Goal: Task Accomplishment & Management: Complete application form

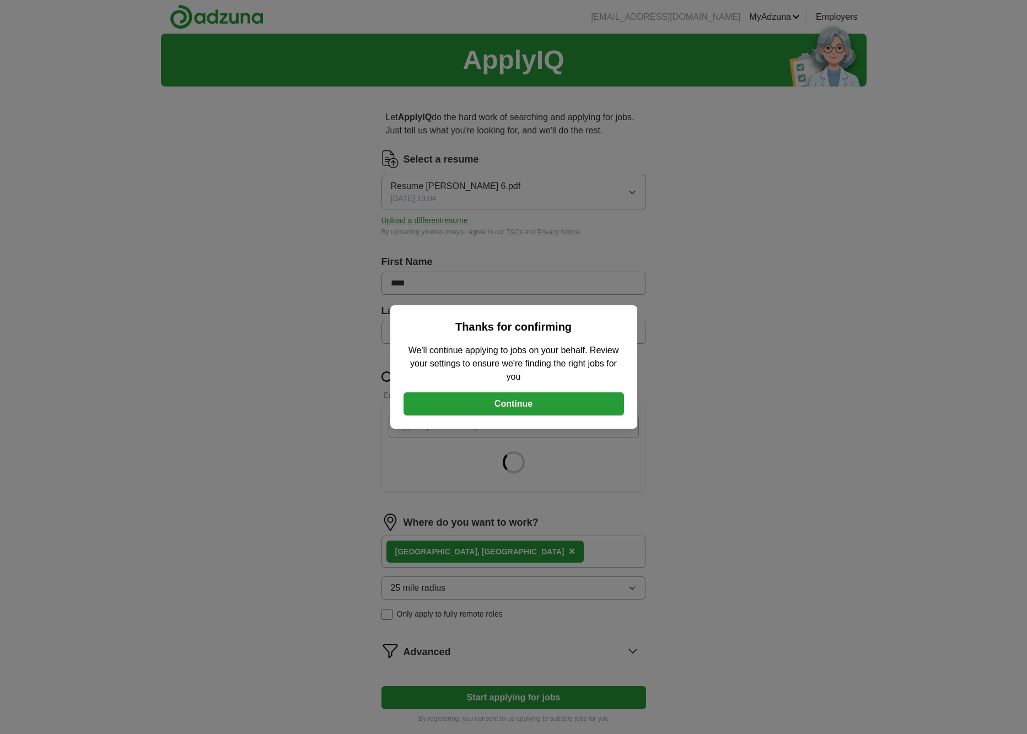
click at [552, 408] on button "Continue" at bounding box center [514, 404] width 221 height 23
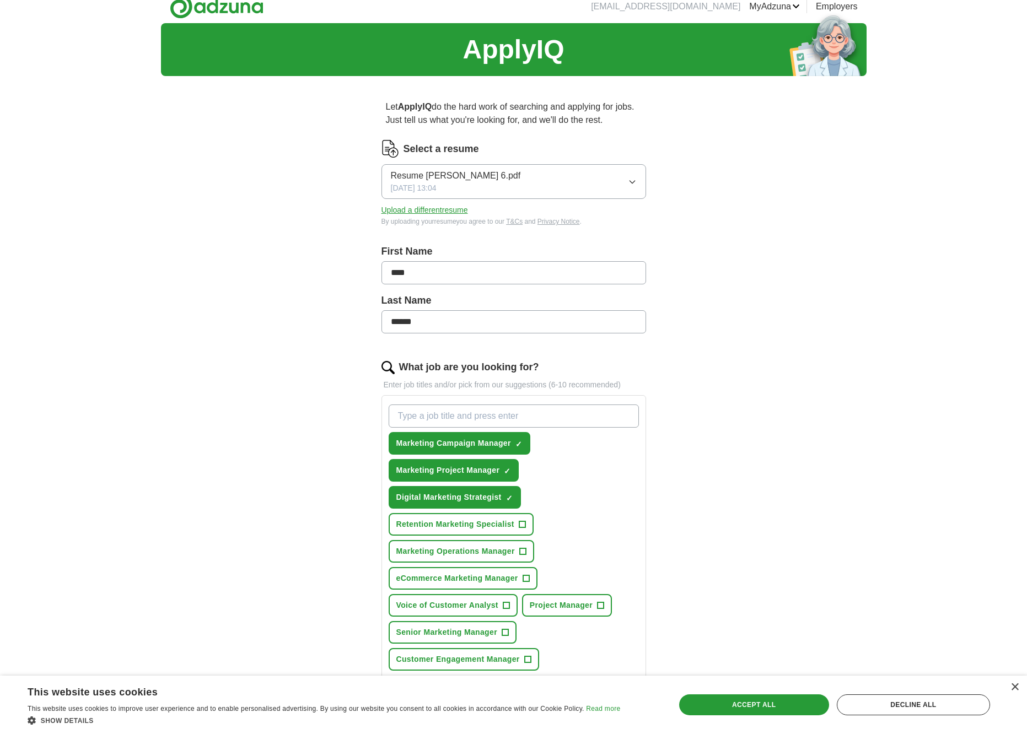
scroll to position [25, 0]
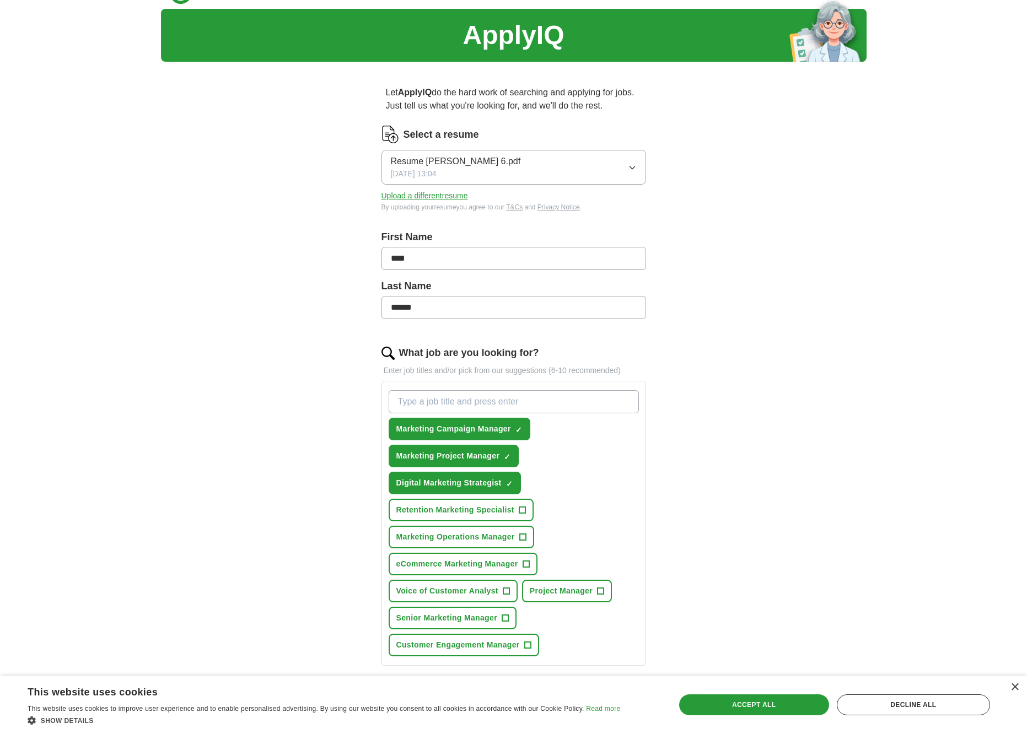
click at [525, 512] on span "+" at bounding box center [522, 510] width 7 height 9
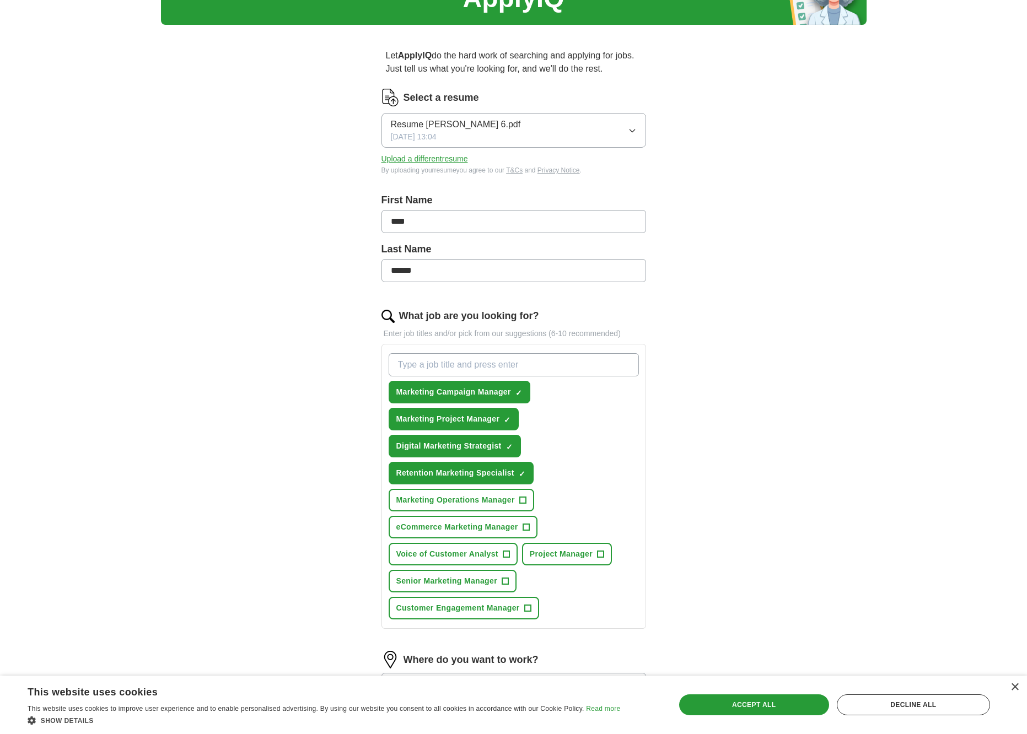
scroll to position [62, 0]
click at [505, 553] on span "+" at bounding box center [506, 554] width 7 height 9
click at [601, 555] on span "+" at bounding box center [601, 554] width 7 height 9
click at [511, 579] on button "Senior Marketing Manager +" at bounding box center [453, 581] width 128 height 23
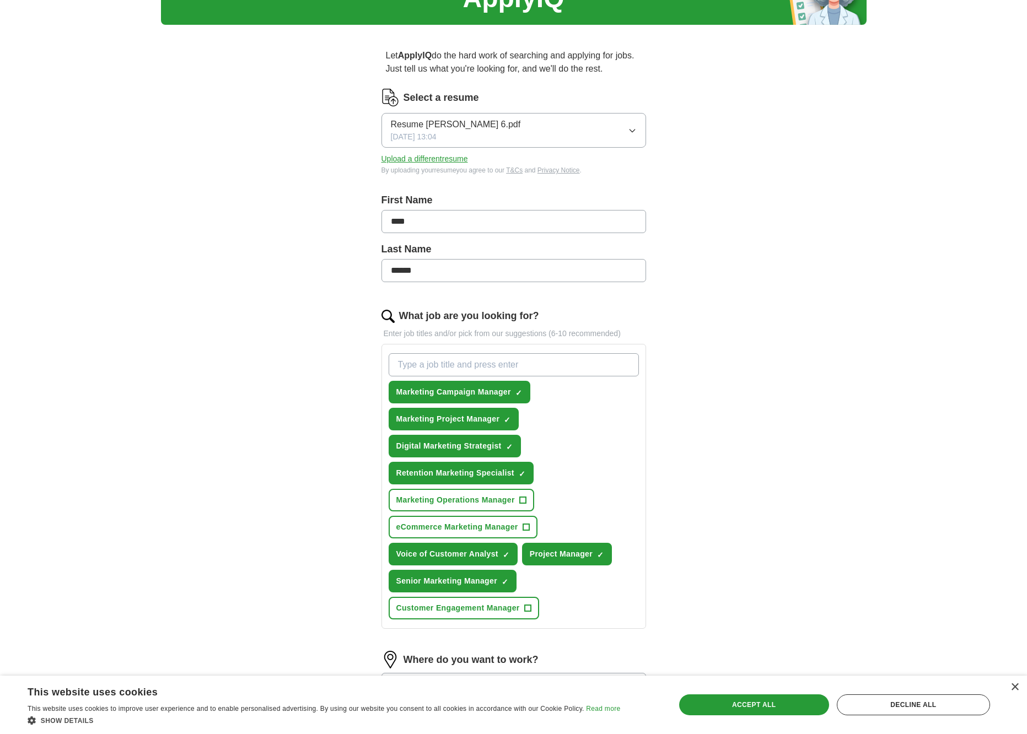
click at [528, 605] on span "+" at bounding box center [527, 608] width 7 height 9
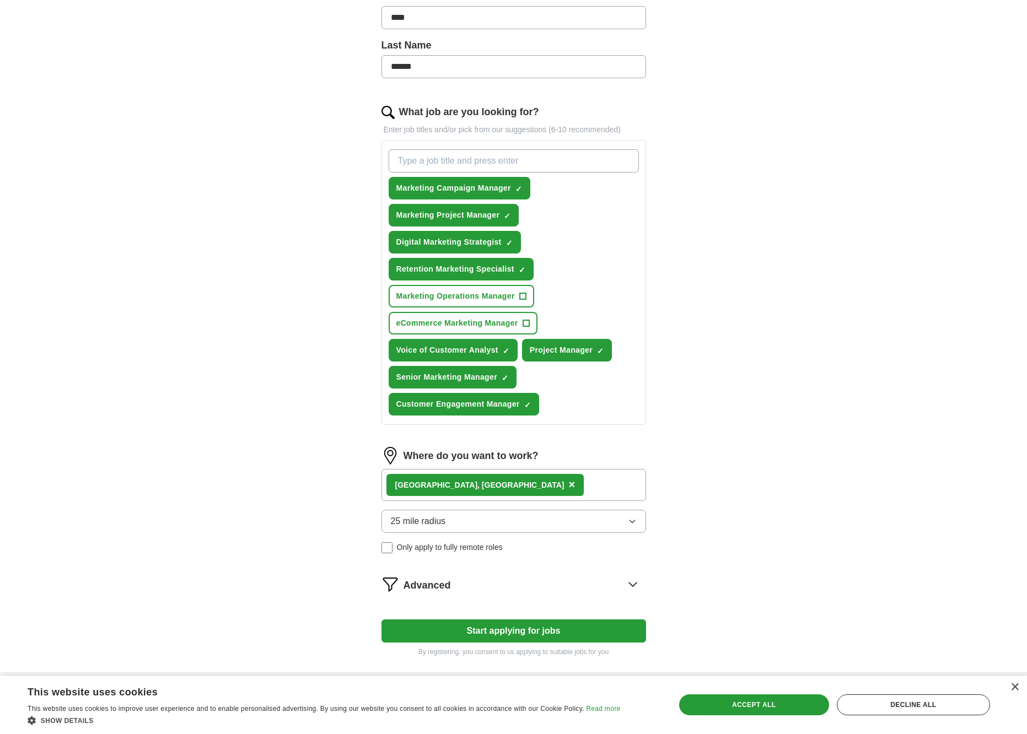
scroll to position [270, 0]
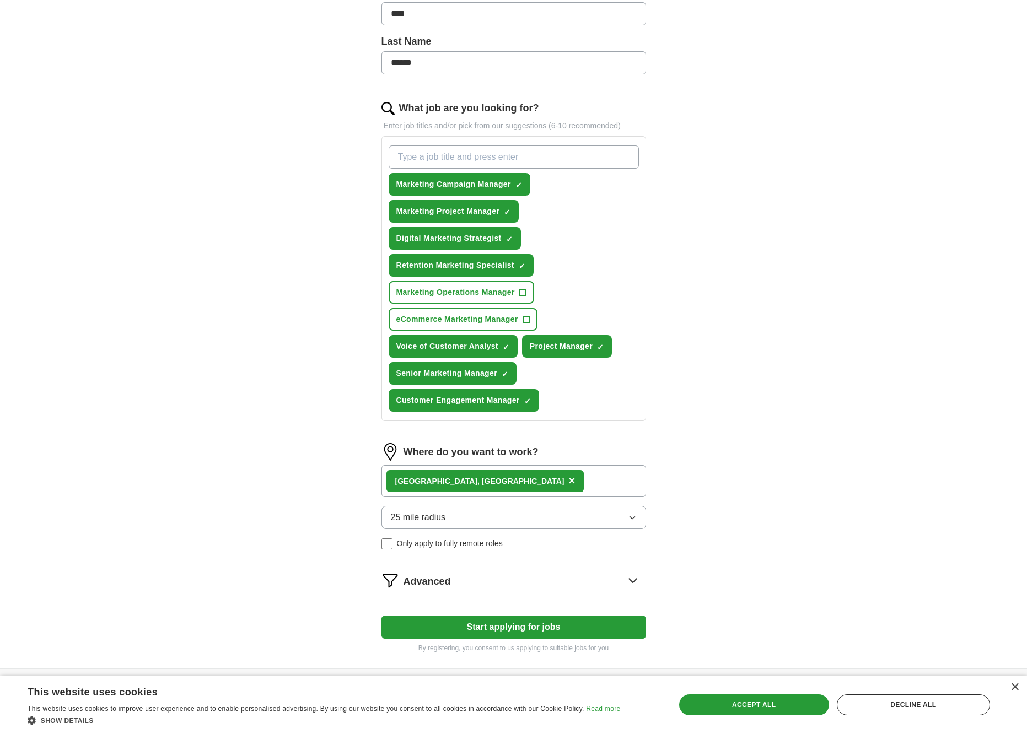
click at [494, 483] on div "Omaha, NE ×" at bounding box center [513, 481] width 265 height 32
click at [476, 483] on div "Omaha, NE ×" at bounding box center [513, 481] width 265 height 32
click at [391, 450] on img at bounding box center [390, 452] width 18 height 18
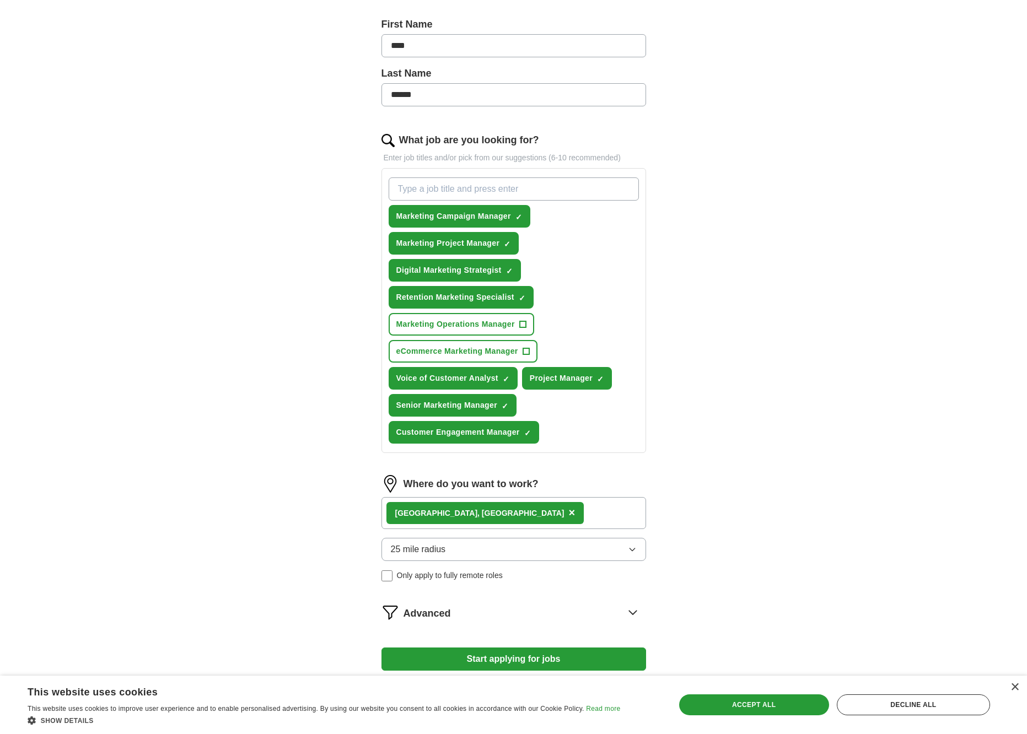
scroll to position [238, 1]
click at [571, 555] on button "25 mile radius" at bounding box center [513, 549] width 265 height 23
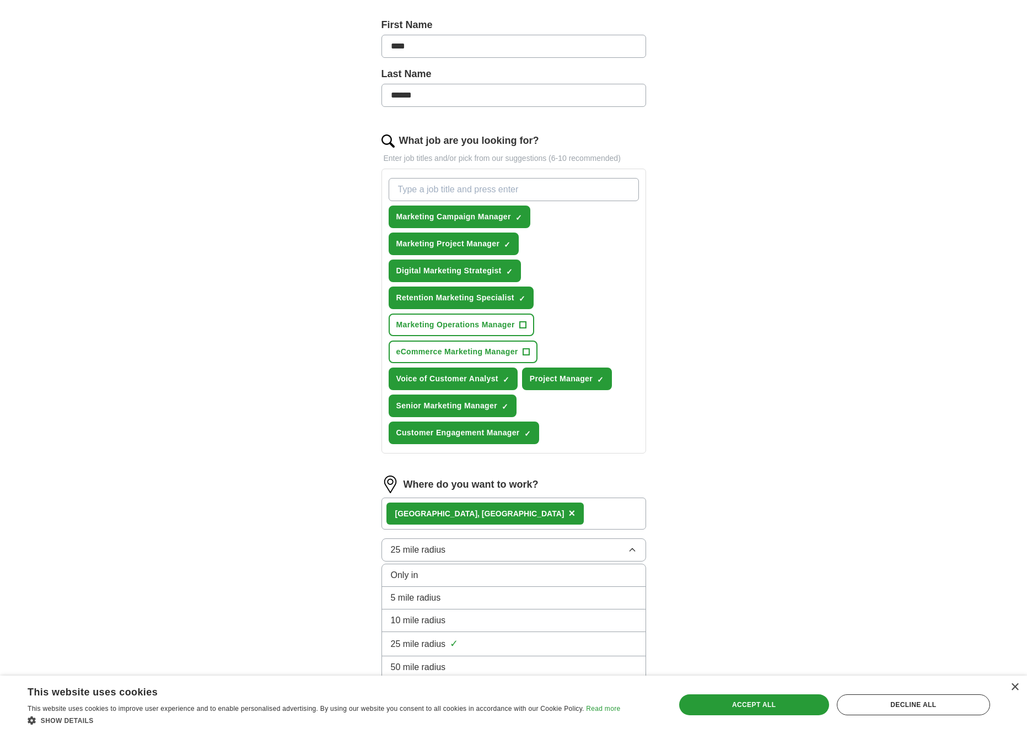
scroll to position [237, 1]
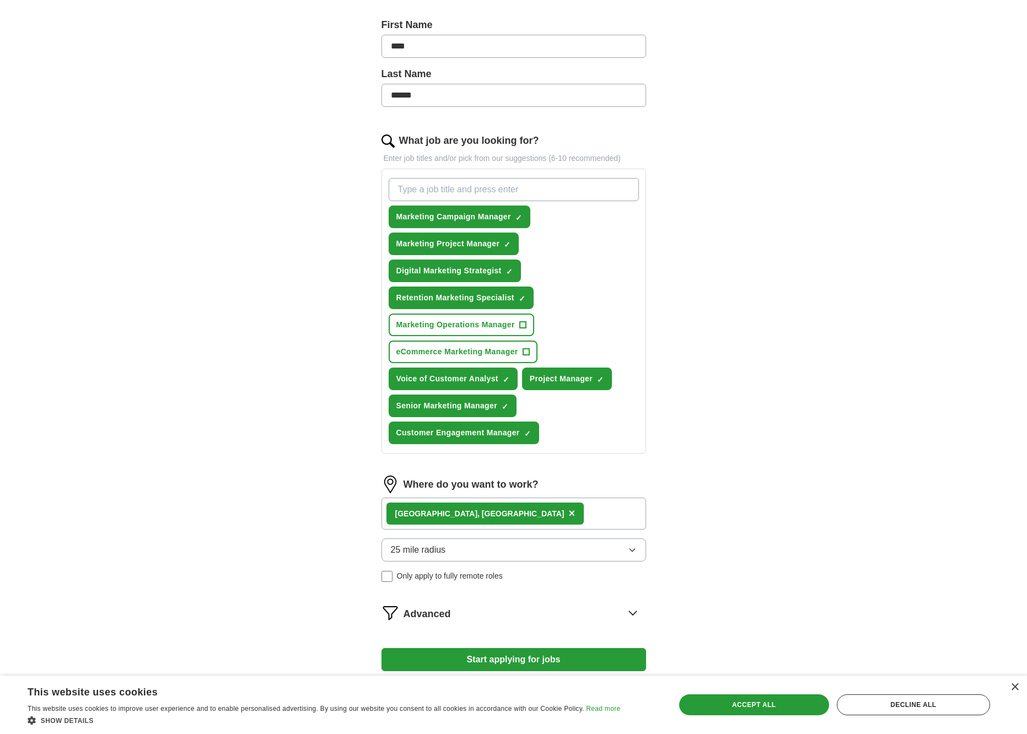
click at [760, 565] on div "ApplyIQ Let ApplyIQ do the hard work of searching and applying for jobs. Just t…" at bounding box center [514, 249] width 706 height 905
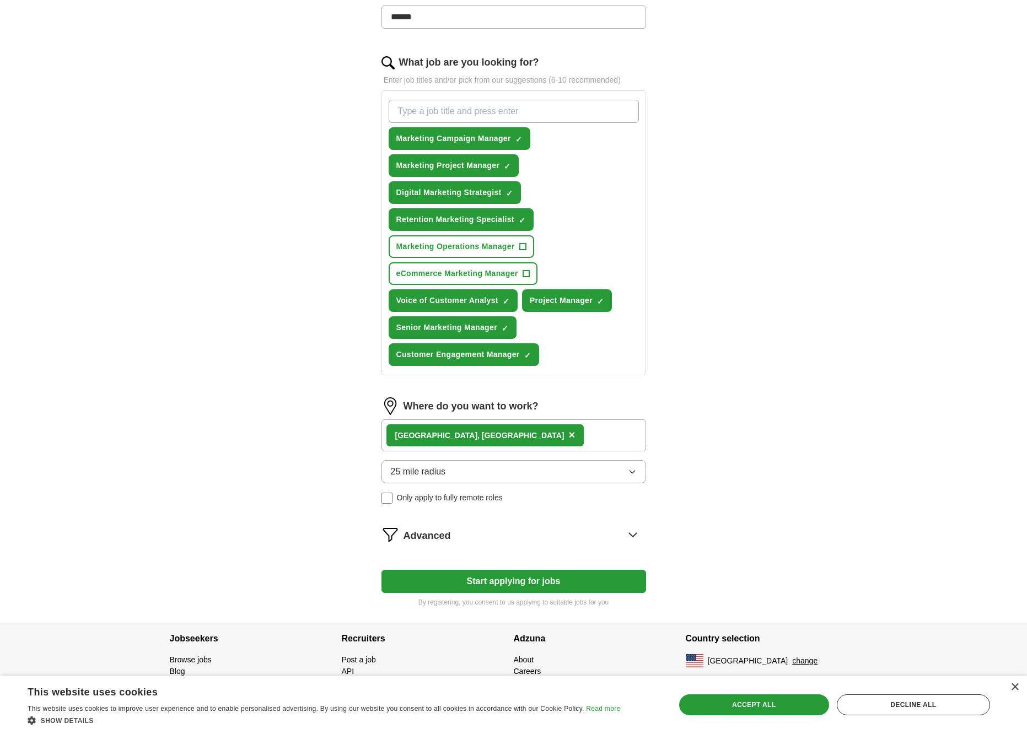
scroll to position [314, 0]
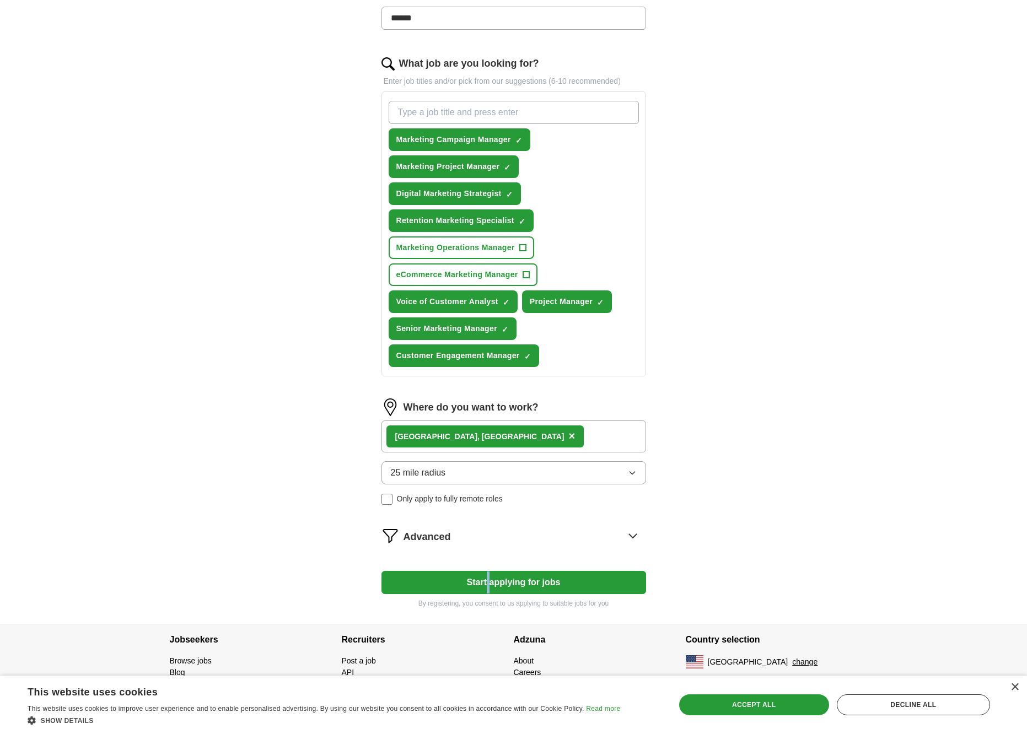
click at [571, 585] on button "Start applying for jobs" at bounding box center [513, 582] width 265 height 23
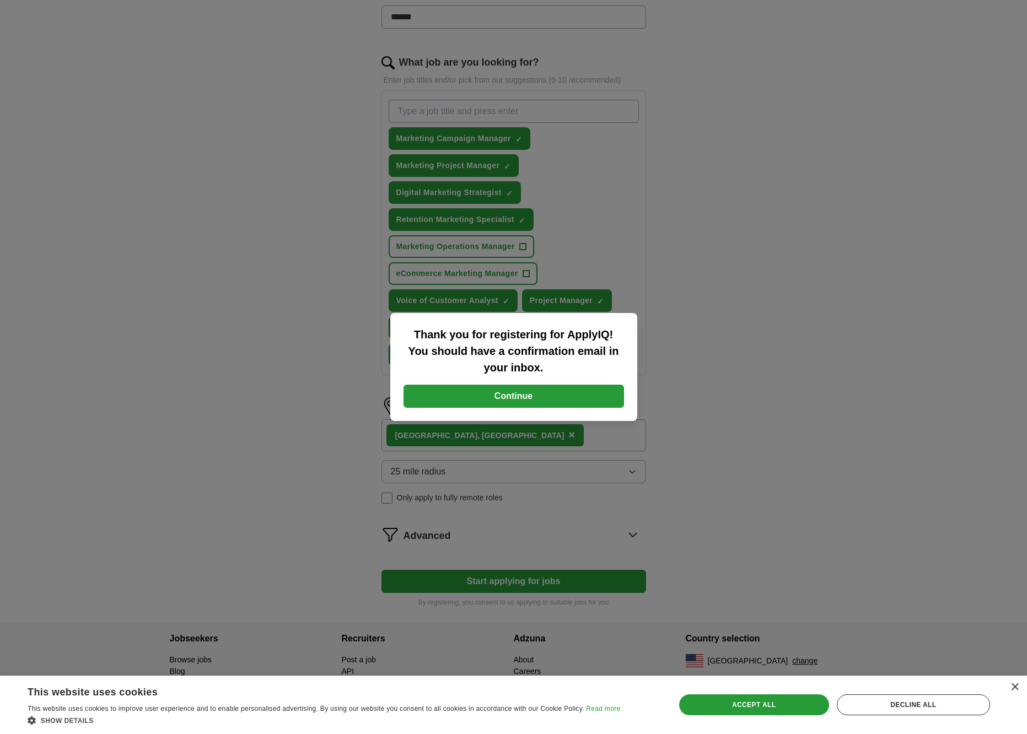
scroll to position [315, 0]
click at [512, 396] on button "Continue" at bounding box center [514, 396] width 221 height 23
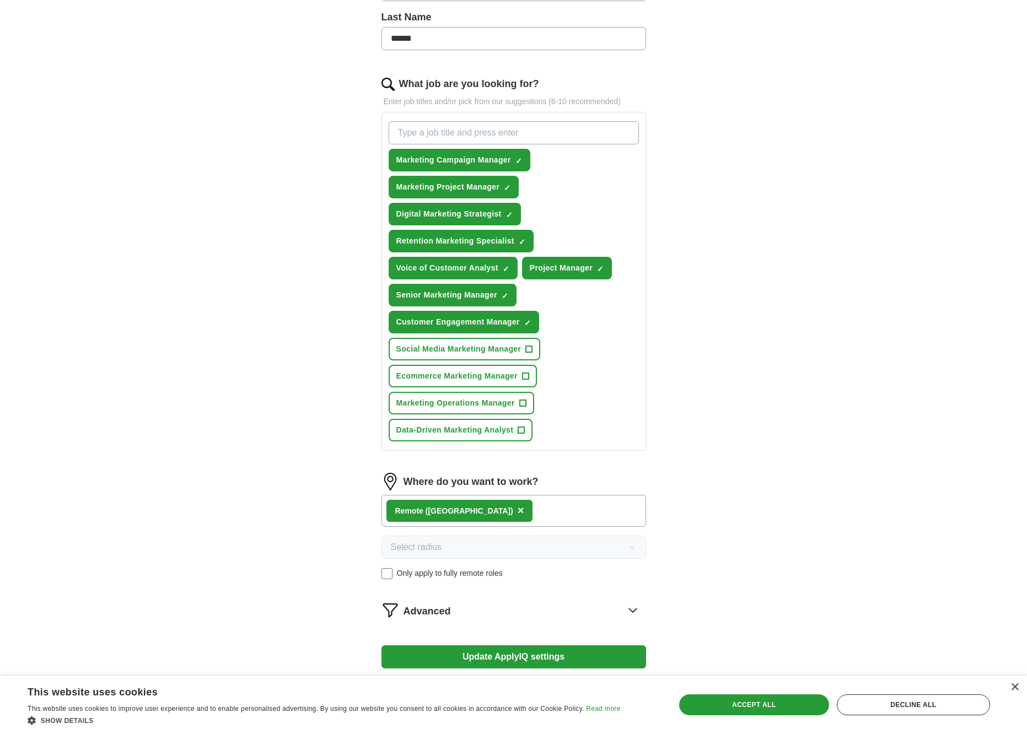
scroll to position [293, 0]
click at [525, 654] on button "Update ApplyIQ settings" at bounding box center [513, 657] width 265 height 23
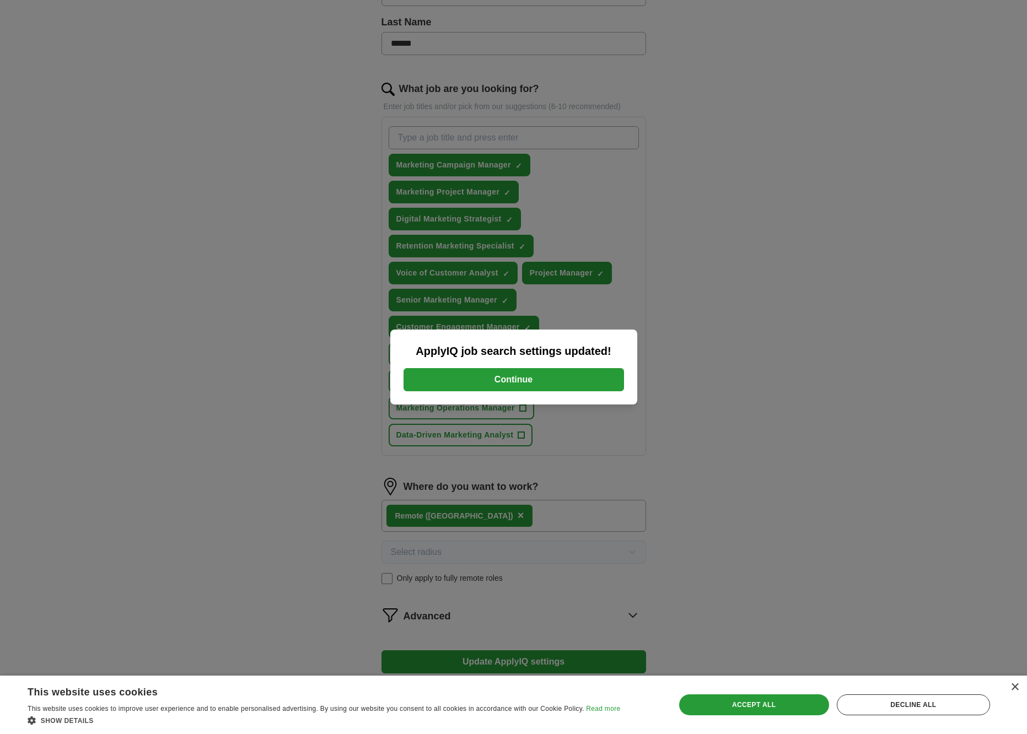
scroll to position [291, 0]
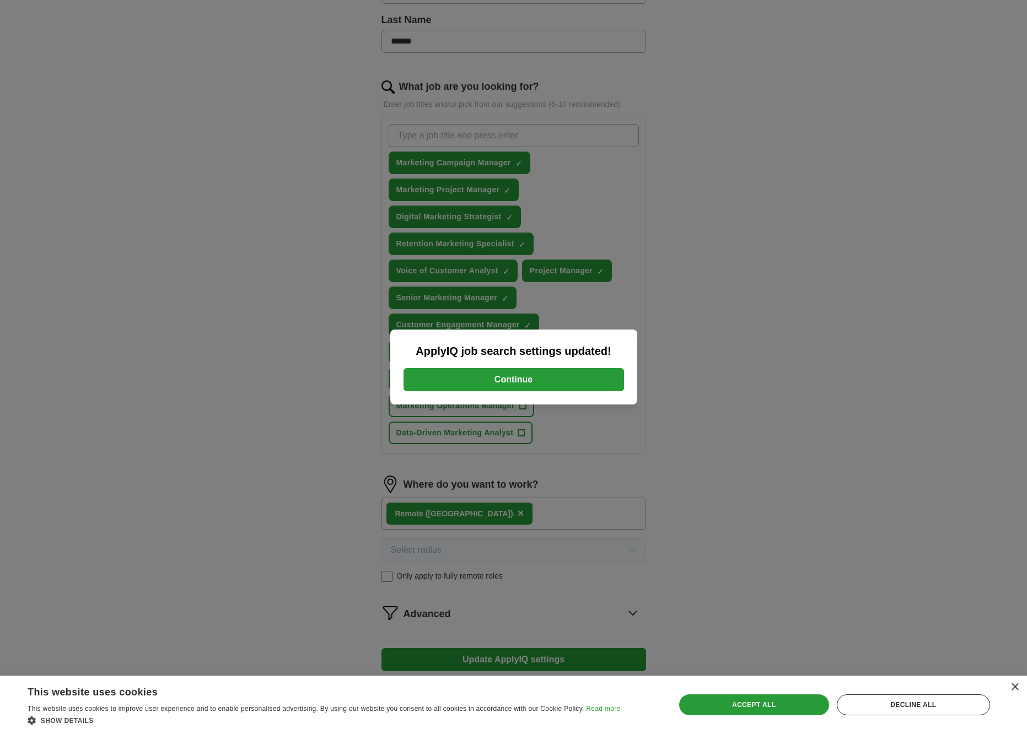
click at [513, 381] on button "Continue" at bounding box center [514, 379] width 221 height 23
